Goal: Task Accomplishment & Management: Complete application form

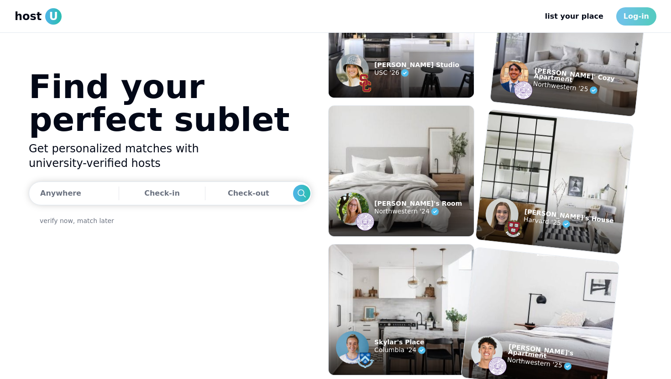
click at [643, 17] on link "Log-in" at bounding box center [636, 16] width 40 height 18
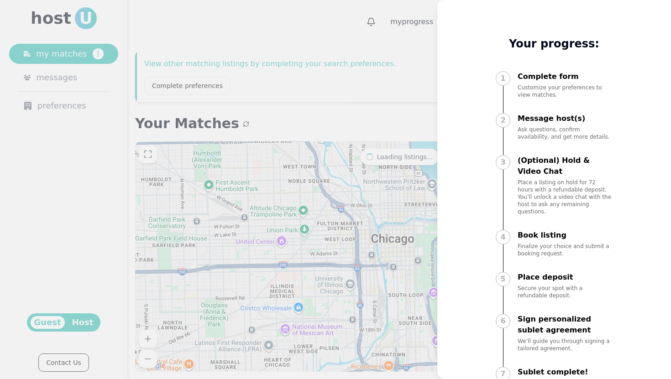
click at [409, 63] on div at bounding box center [335, 189] width 671 height 379
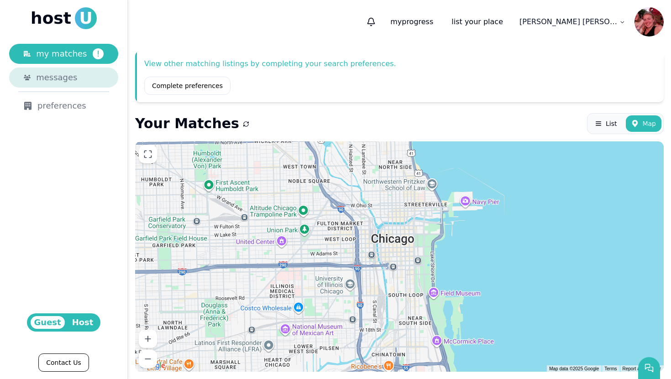
click at [76, 80] on div "messages" at bounding box center [70, 77] width 68 height 13
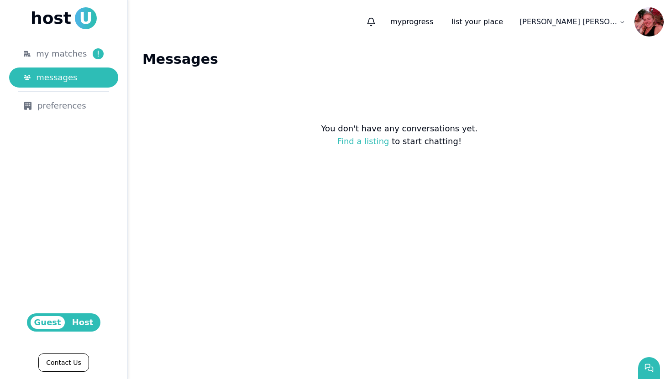
click at [651, 22] on img at bounding box center [649, 21] width 29 height 29
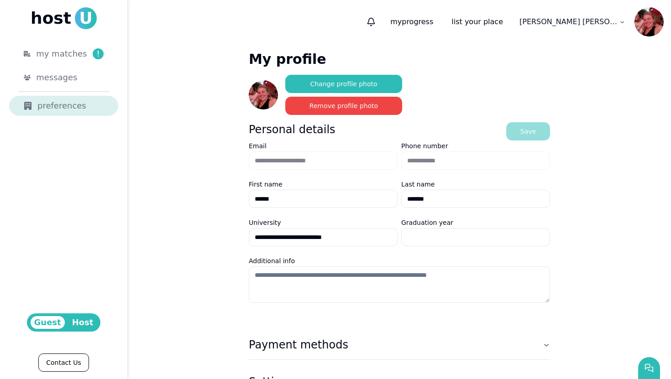
click at [53, 105] on div "preferences" at bounding box center [64, 106] width 80 height 13
